Goal: Find specific page/section: Find specific page/section

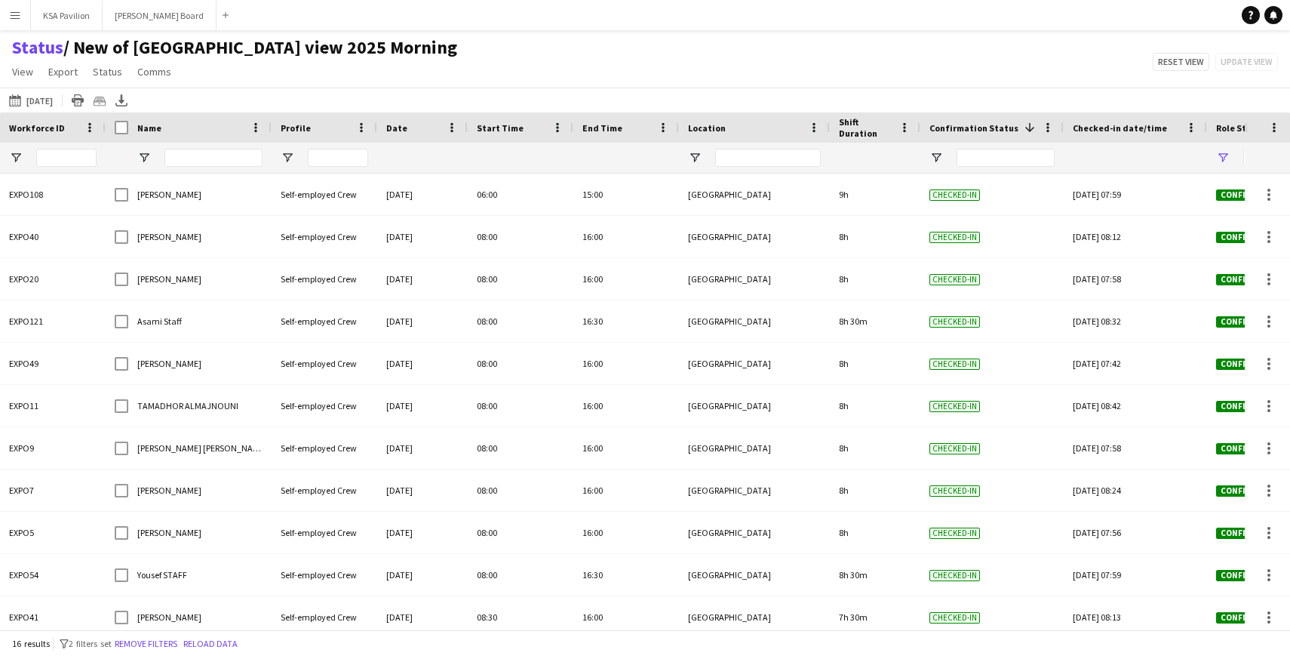
click at [17, 17] on app-icon "Menu" at bounding box center [15, 15] width 12 height 12
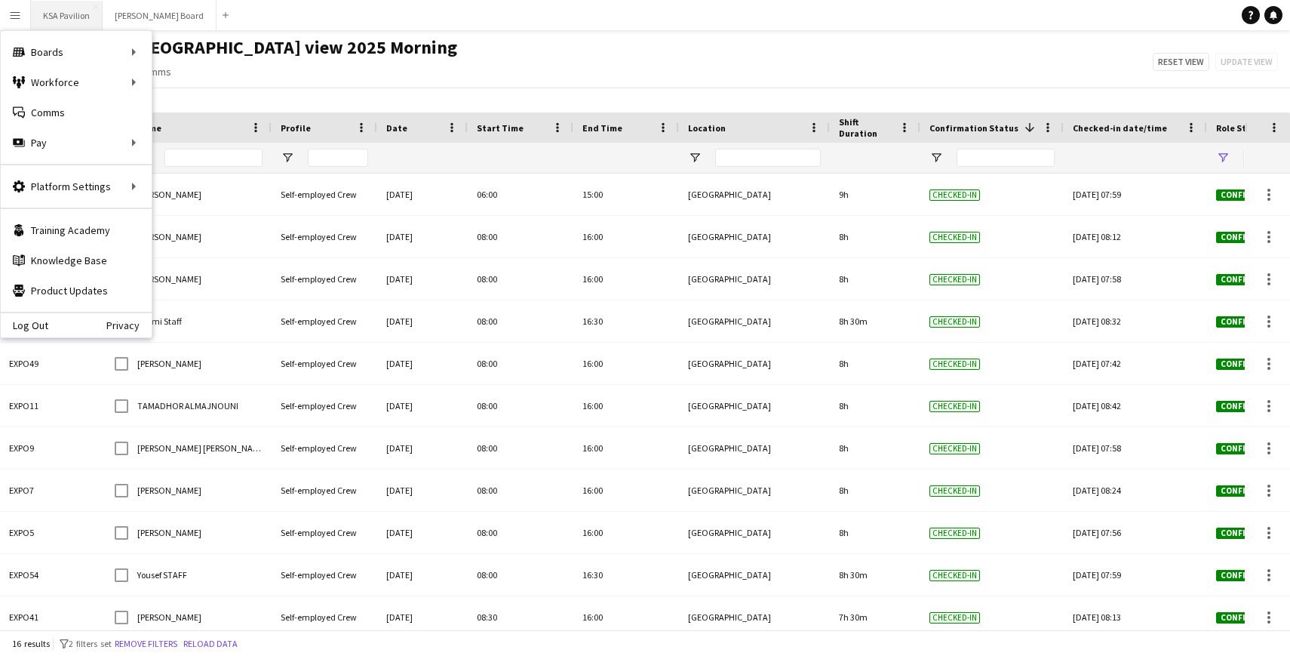
click at [44, 14] on button "KSA Pavilion Close" at bounding box center [67, 15] width 72 height 29
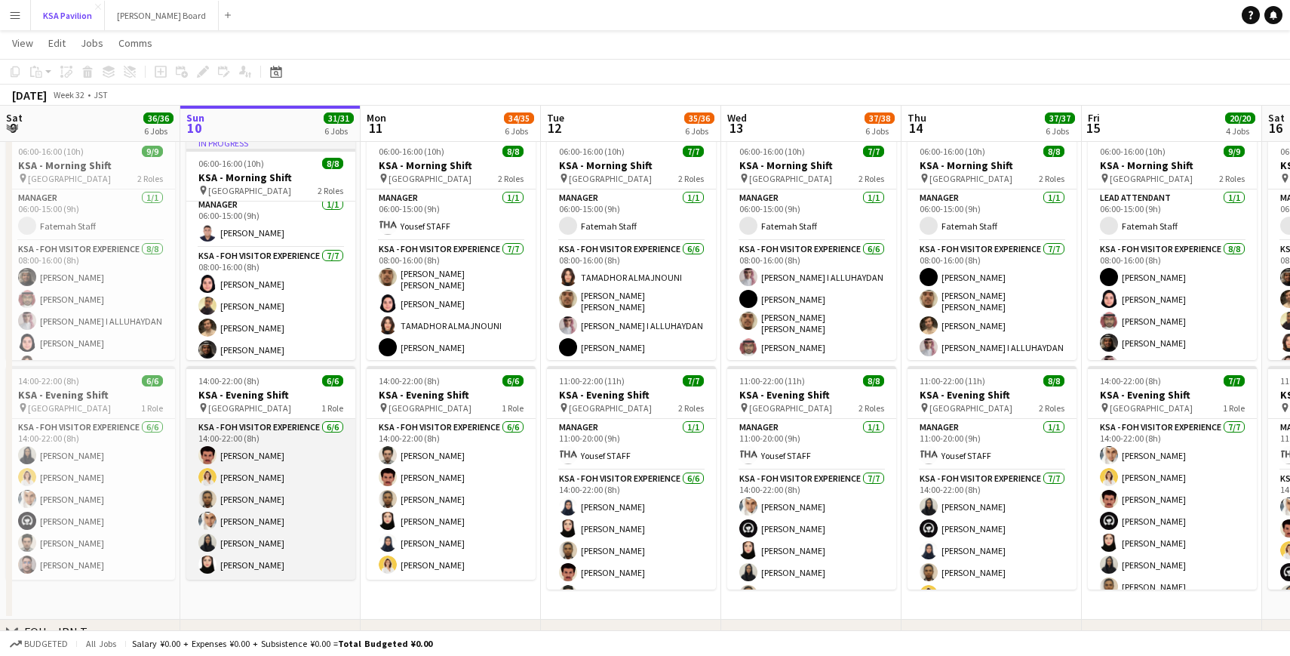
scroll to position [109, 0]
click at [276, 524] on app-card-role "KSA - FOH Visitor Experience [DATE] 14:00-22:00 (8h) [PERSON_NAME] Al Yami [PER…" at bounding box center [270, 497] width 169 height 161
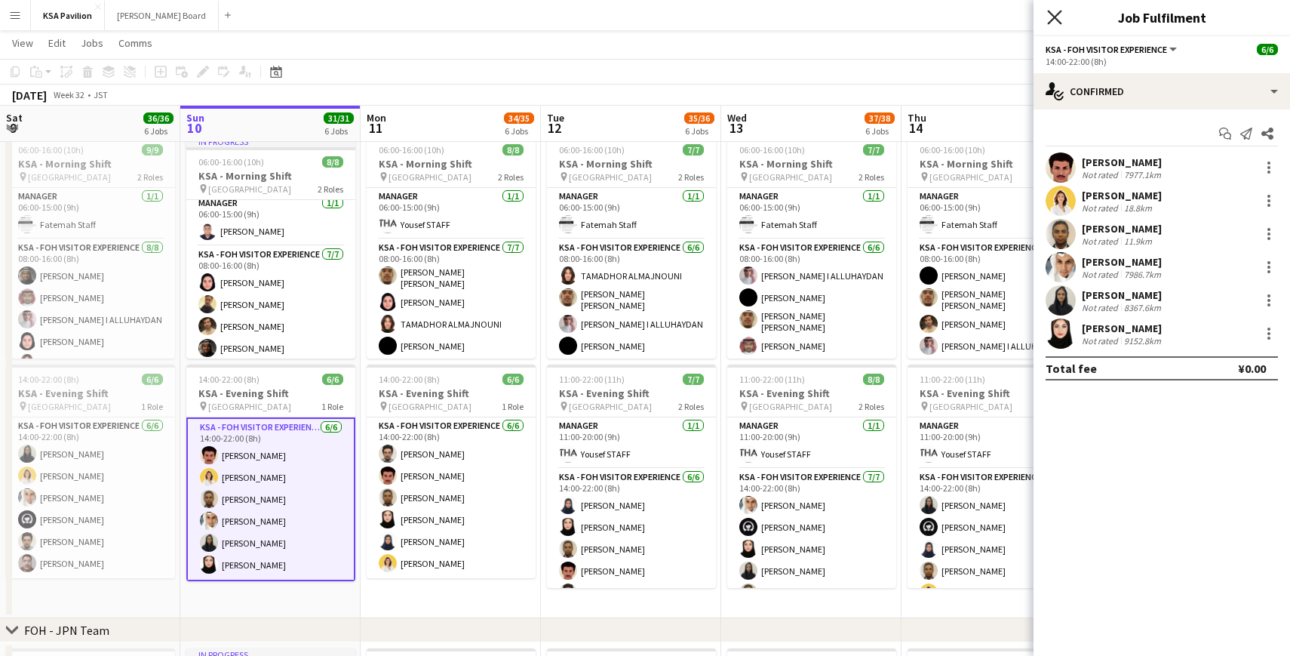
click at [1053, 12] on icon "Close pop-in" at bounding box center [1054, 17] width 14 height 14
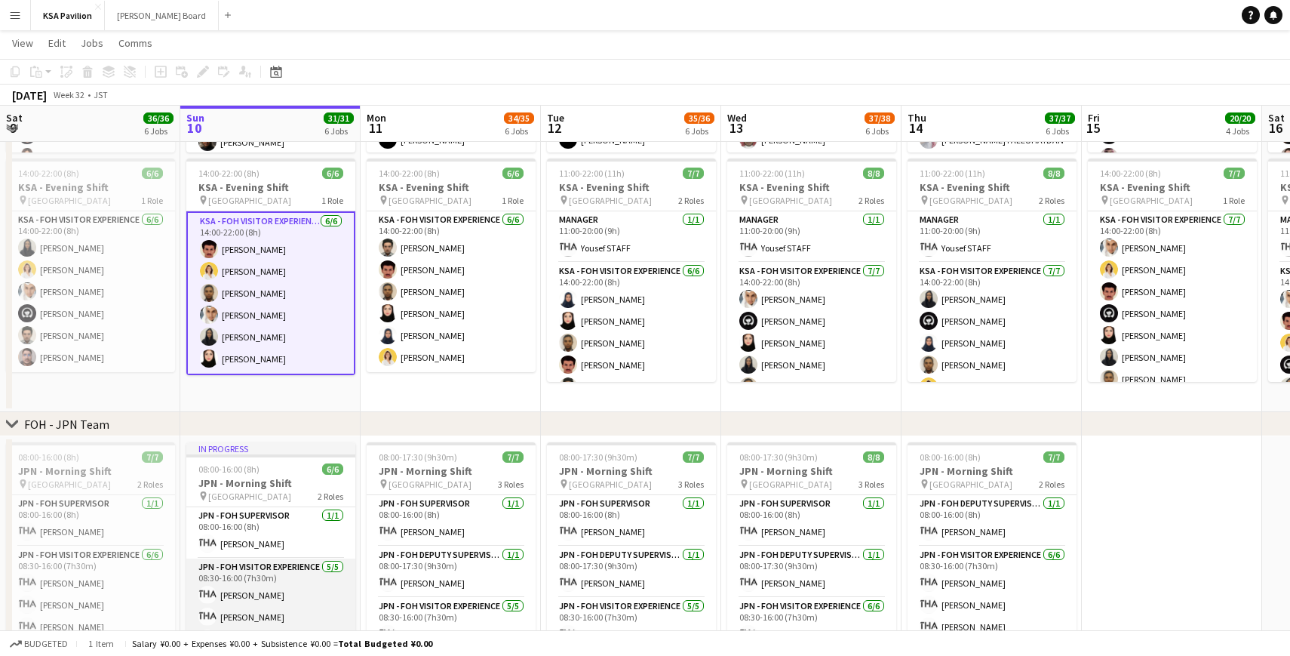
scroll to position [14, 0]
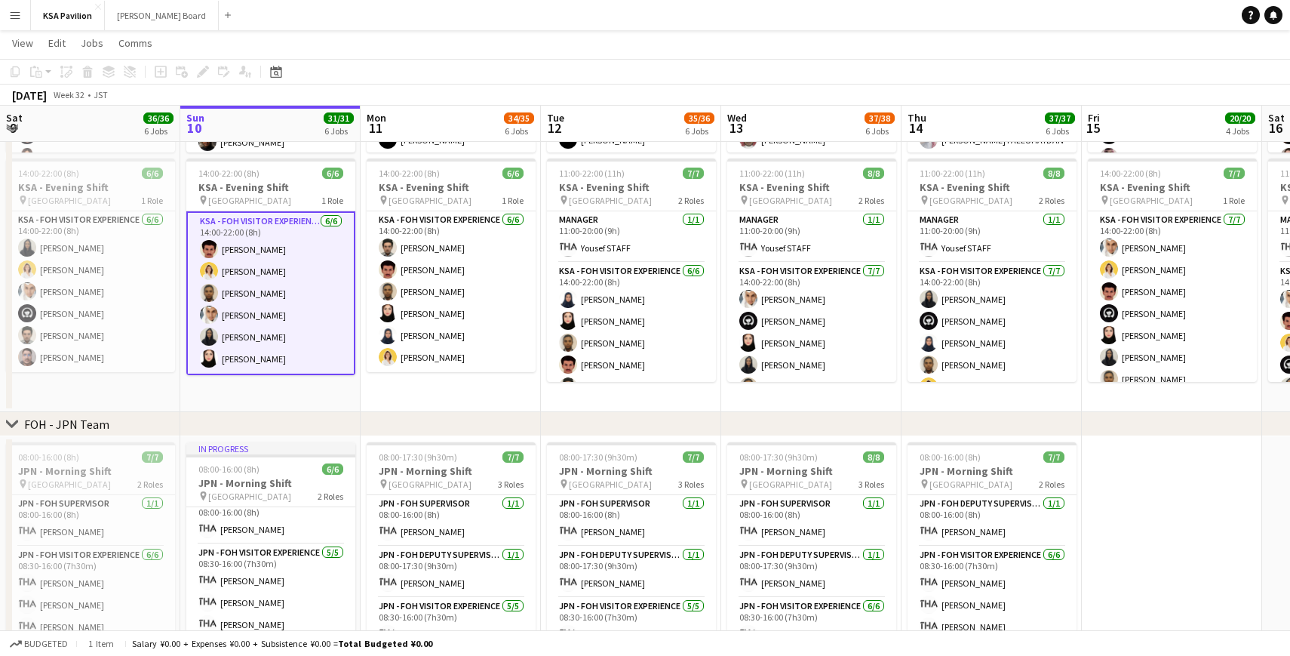
click at [254, 318] on app-card-role "KSA - FOH Visitor Experience [DATE] 14:00-22:00 (8h) [PERSON_NAME] Al Yami [PER…" at bounding box center [270, 293] width 169 height 164
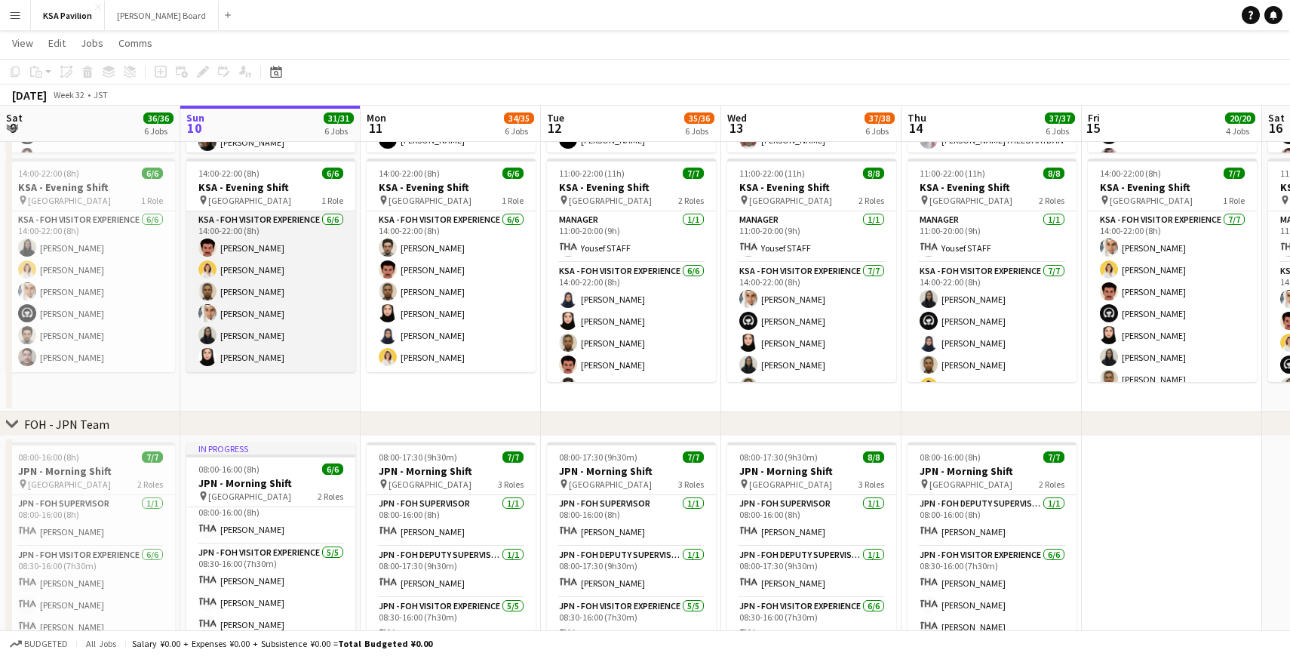
click at [254, 318] on app-card-role "KSA - FOH Visitor Experience [DATE] 14:00-22:00 (8h) [PERSON_NAME] Al Yami [PER…" at bounding box center [270, 291] width 169 height 161
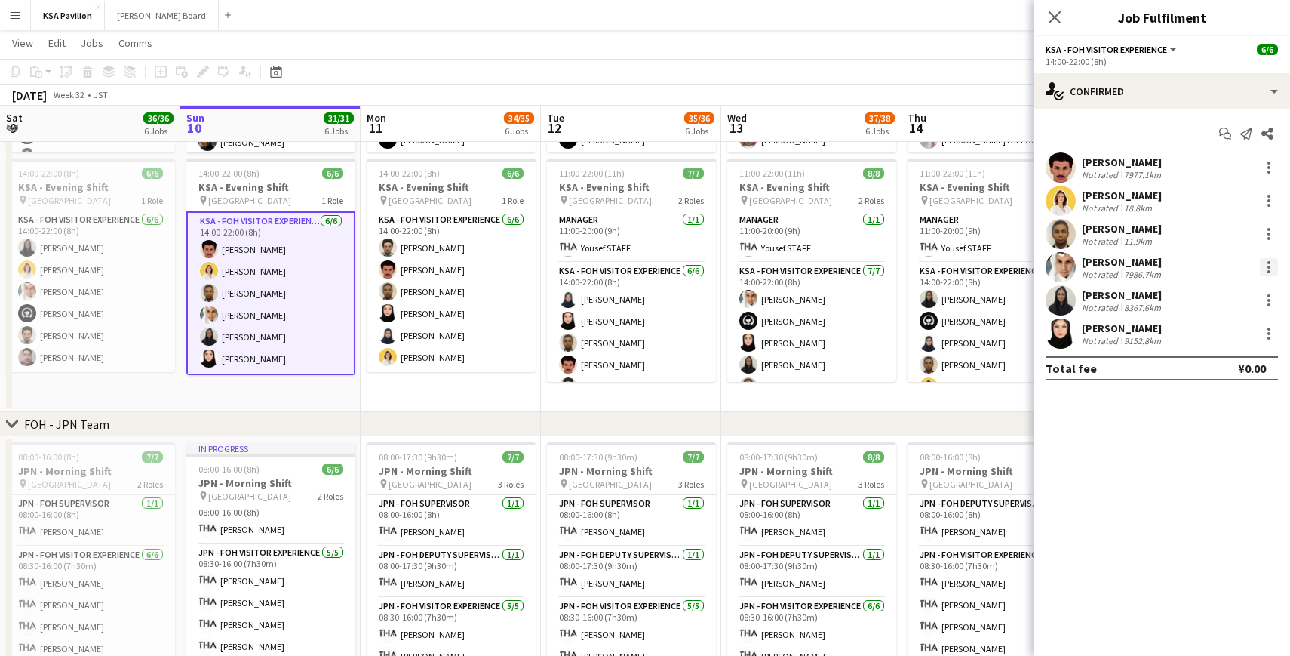
click at [1274, 268] on div at bounding box center [1269, 267] width 18 height 18
click at [1091, 421] on div at bounding box center [645, 328] width 1290 height 656
click at [769, 52] on app-page-menu "View Day view expanded Day view collapsed Month view Date picker Jump to [DATE]…" at bounding box center [645, 44] width 1290 height 29
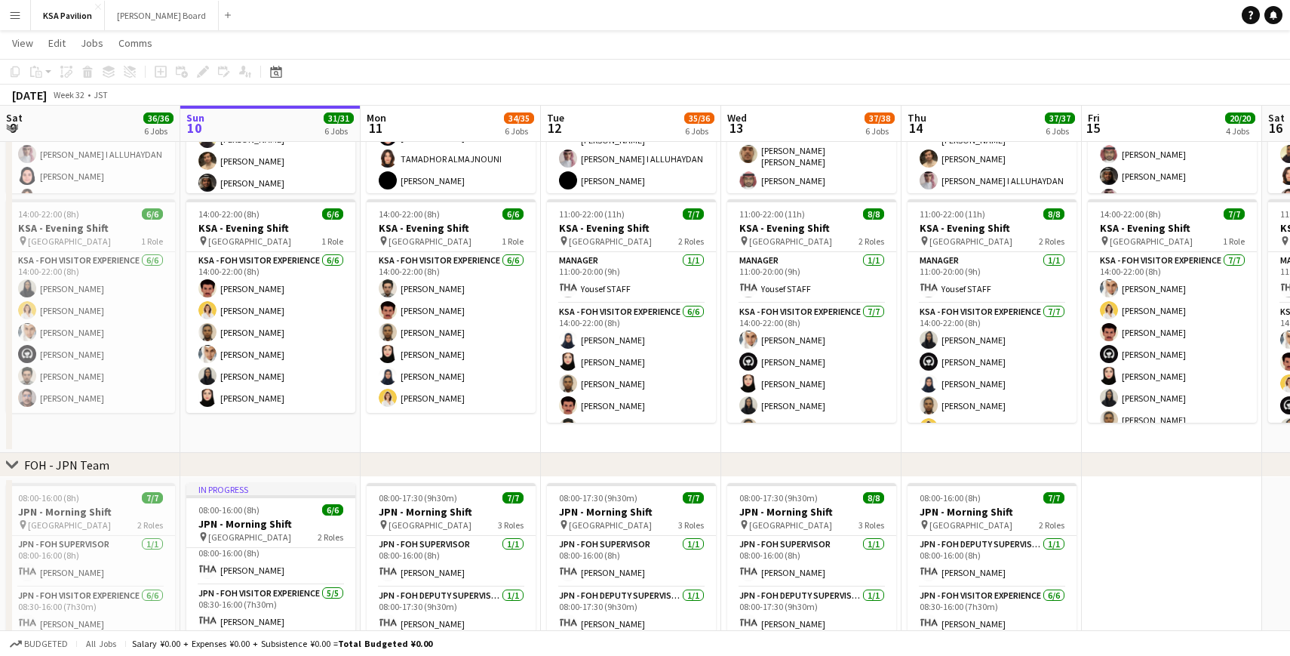
scroll to position [274, 0]
